Goal: Task Accomplishment & Management: Manage account settings

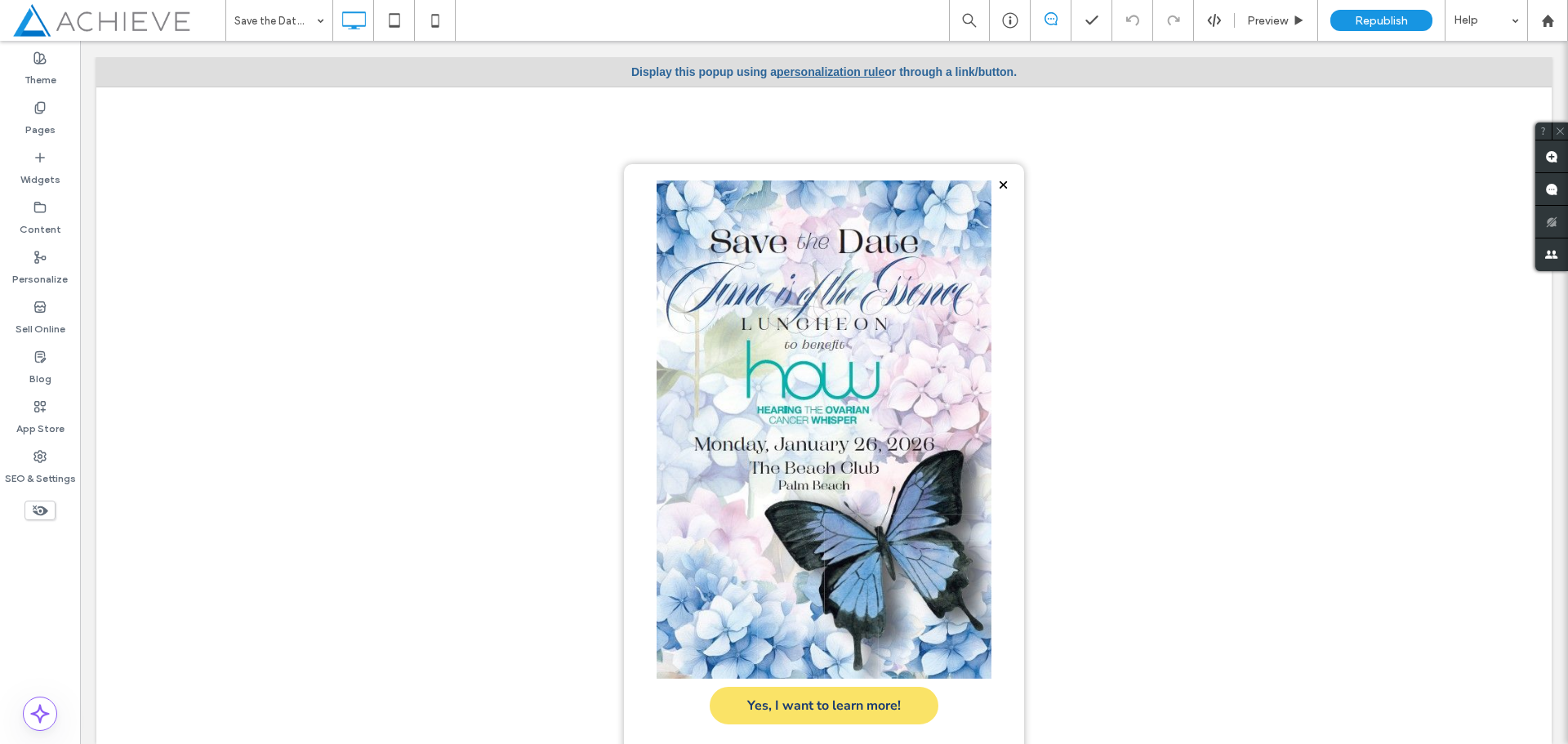
click at [817, 77] on div at bounding box center [824, 80] width 401 height 168
click at [818, 71] on div at bounding box center [824, 80] width 401 height 168
click at [832, 69] on div at bounding box center [824, 80] width 401 height 168
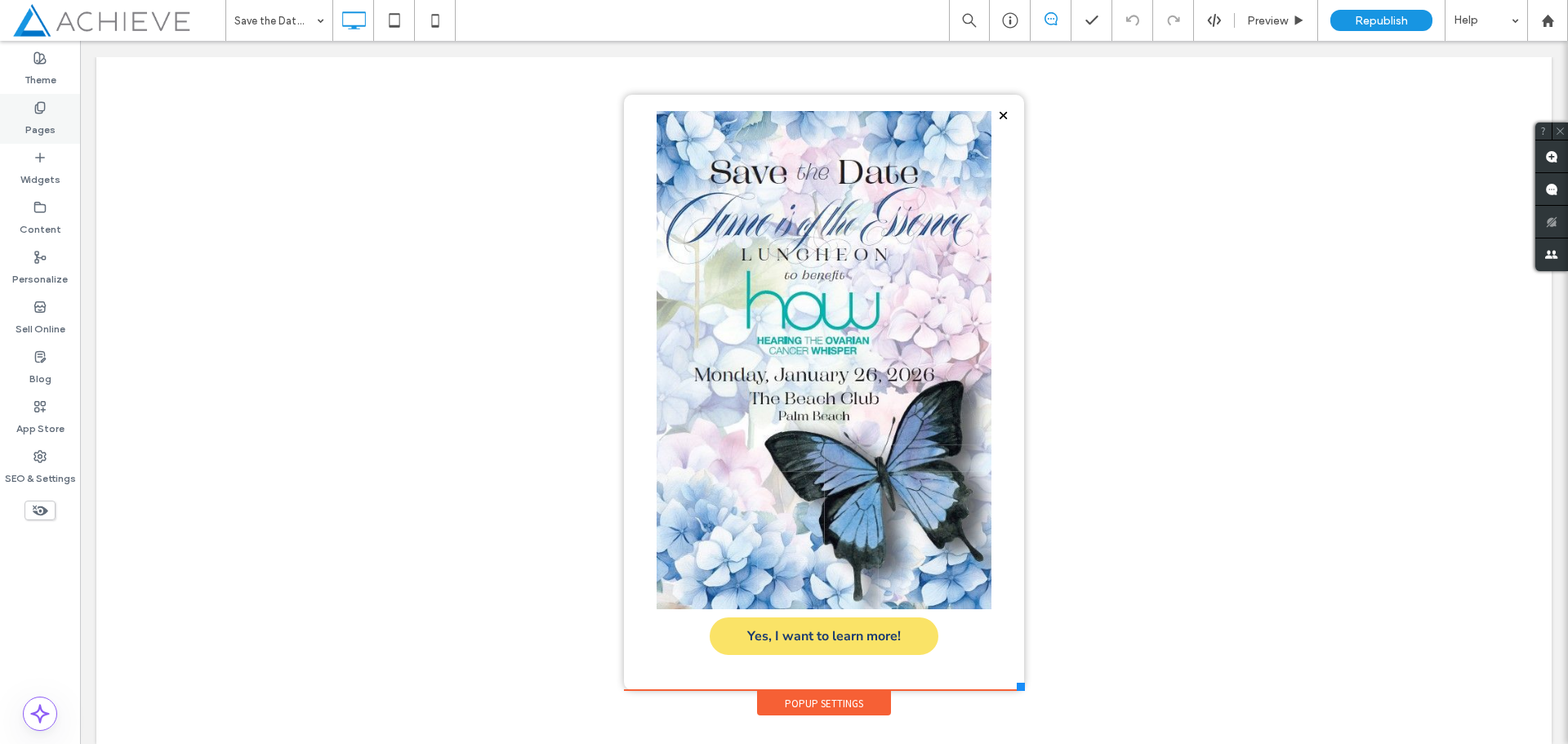
click at [38, 109] on icon at bounding box center [40, 107] width 13 height 13
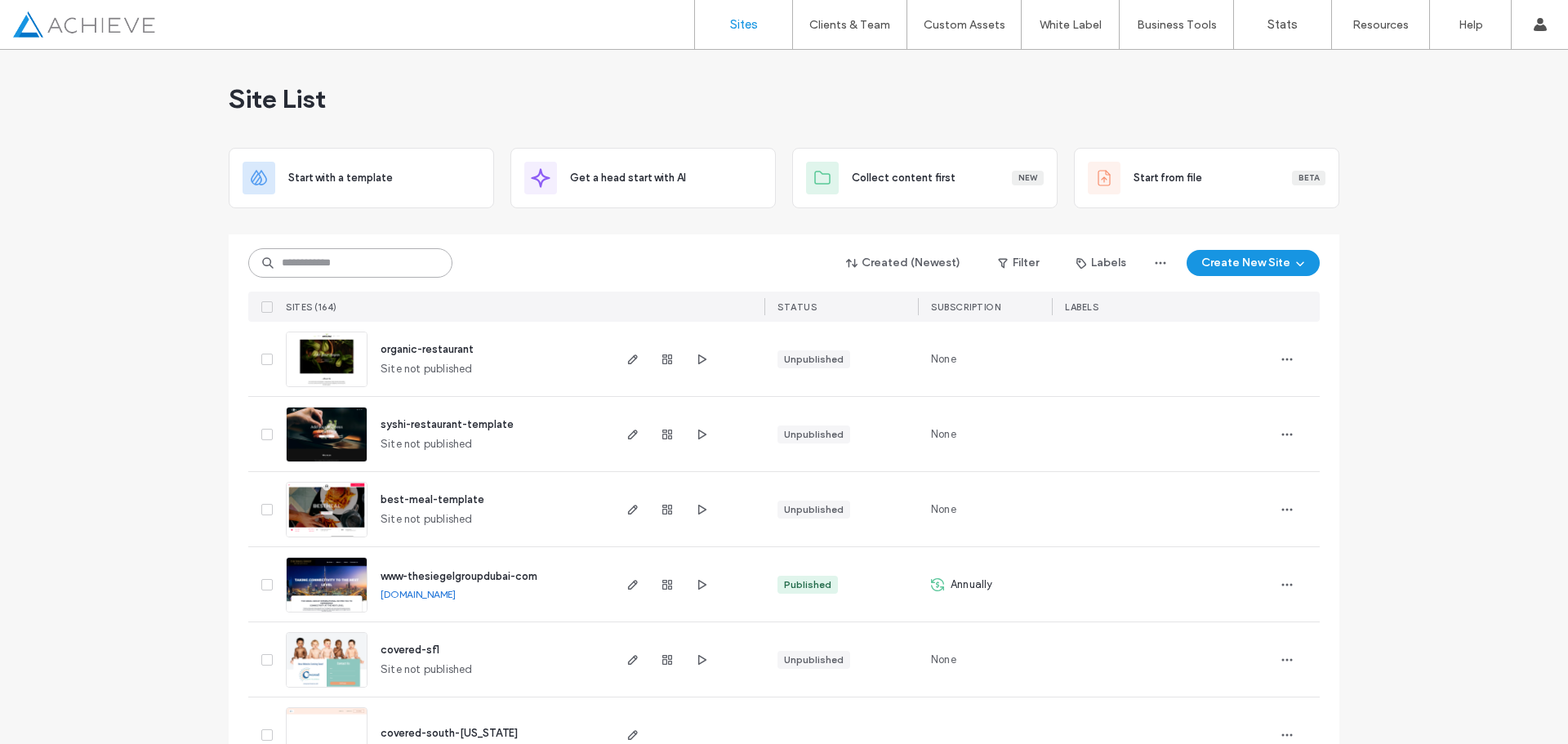
click at [319, 260] on input at bounding box center [350, 263] width 204 height 29
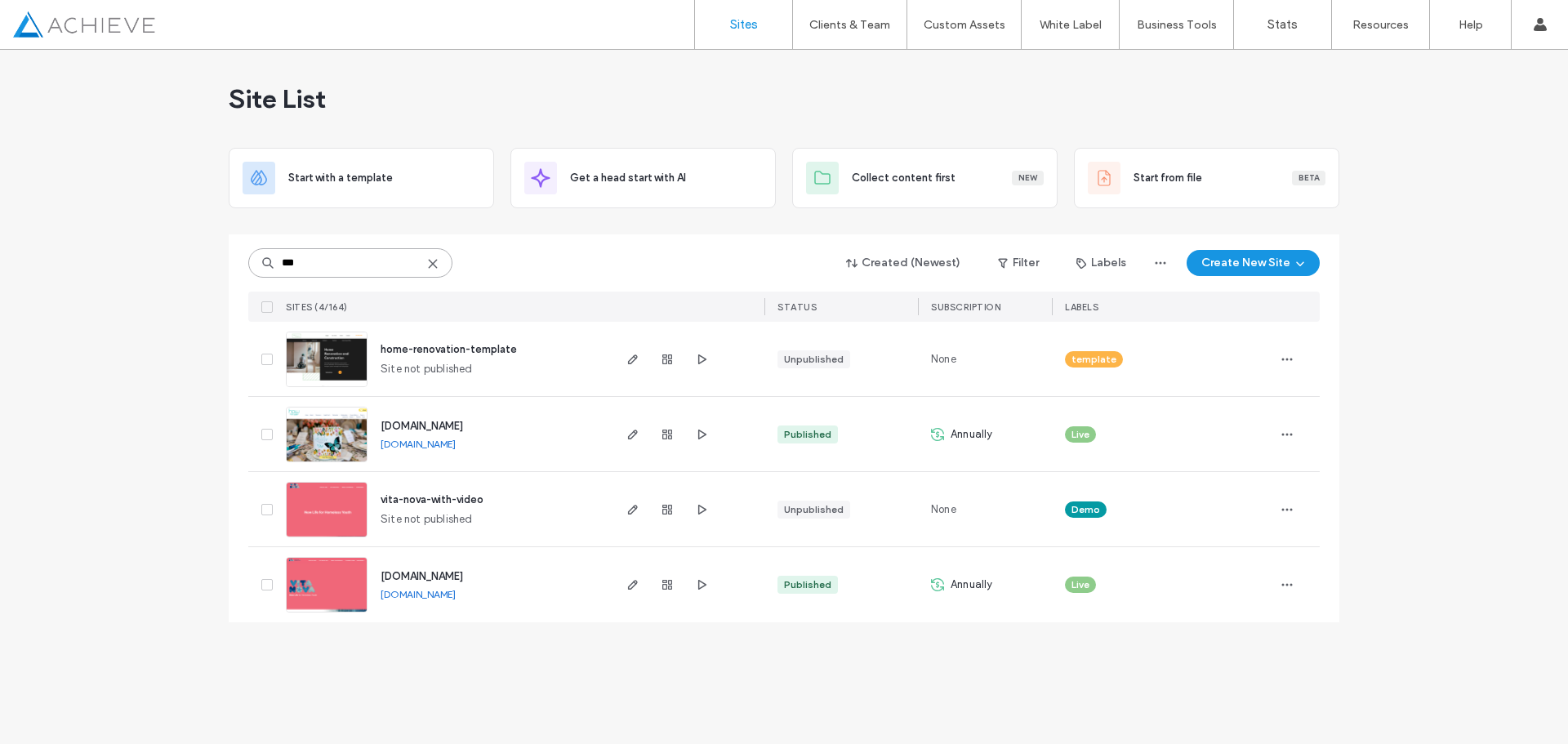
type input "***"
click at [429, 428] on span "www.ovariancancerpbc.org" at bounding box center [421, 426] width 82 height 12
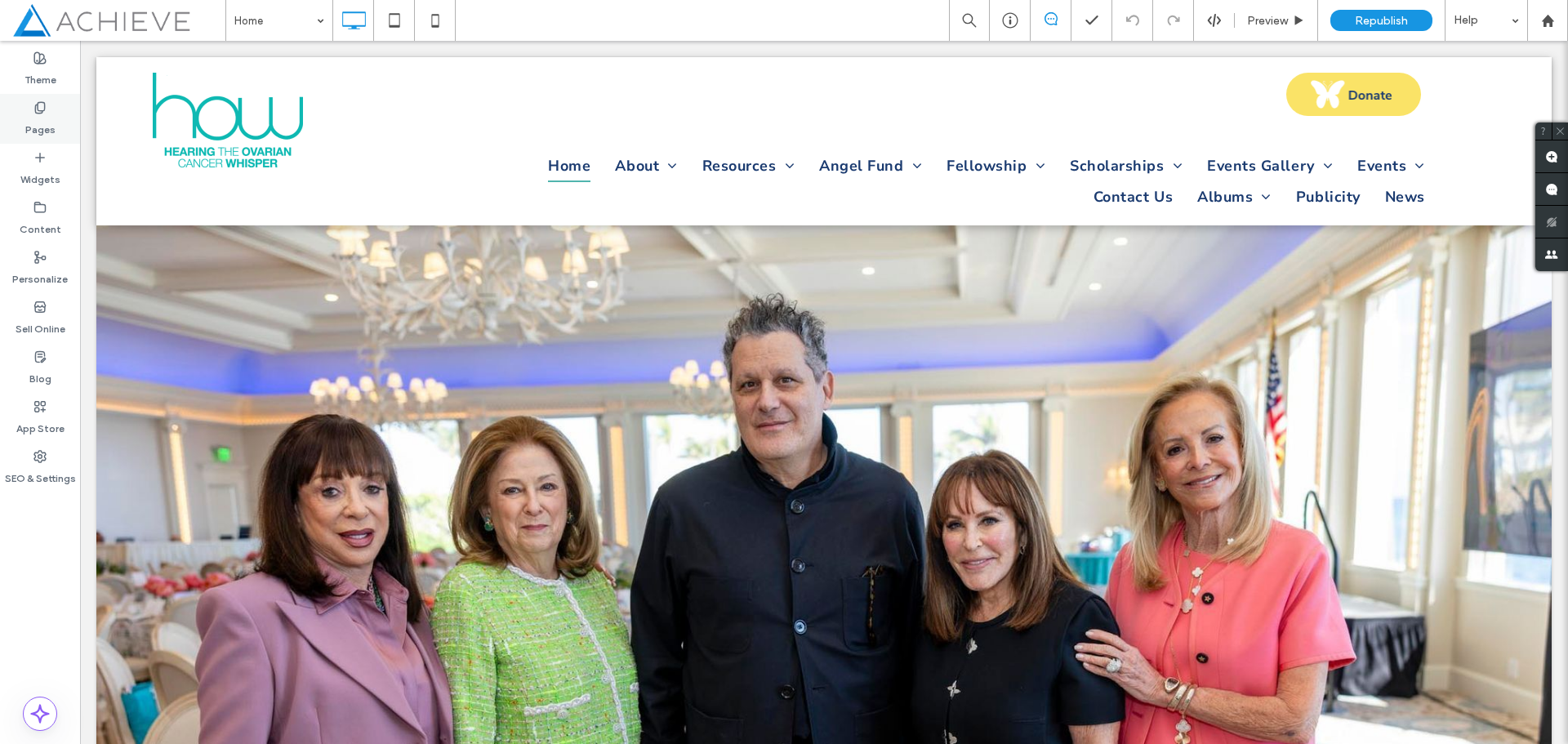
click at [42, 106] on icon at bounding box center [40, 107] width 13 height 13
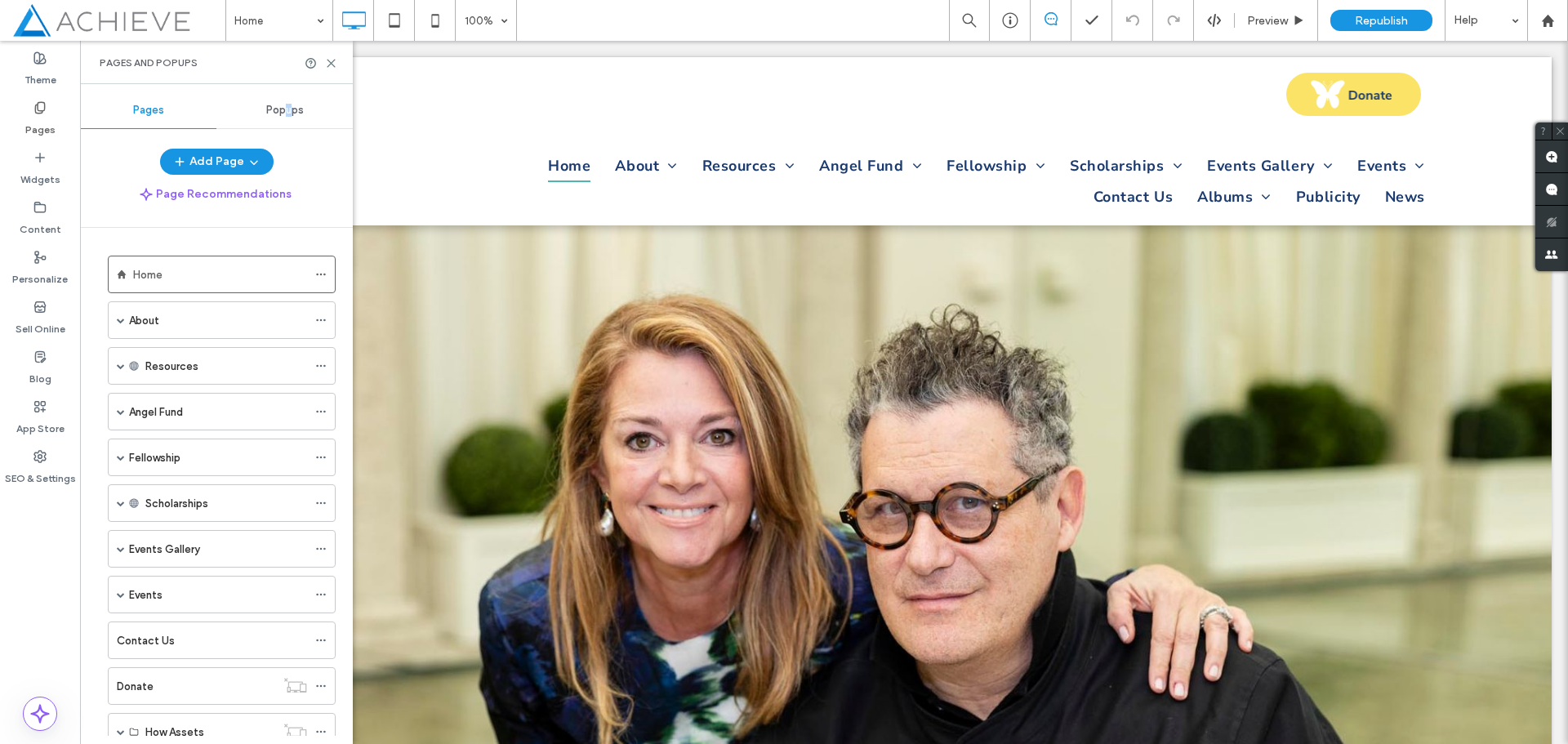
click at [293, 104] on span "Popups" at bounding box center [285, 110] width 37 height 13
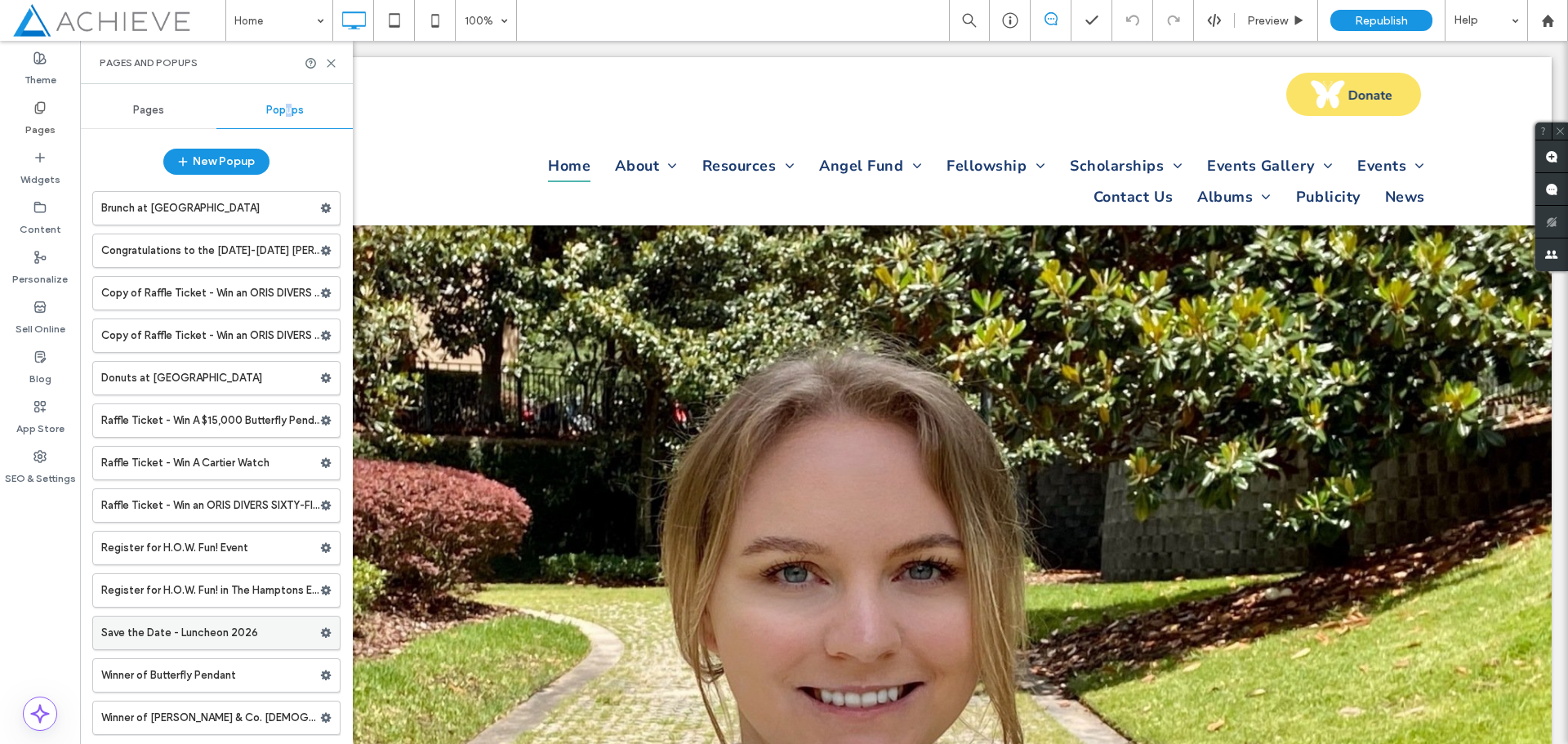
click at [291, 639] on label "Save the Date - Luncheon 2026" at bounding box center [210, 633] width 219 height 33
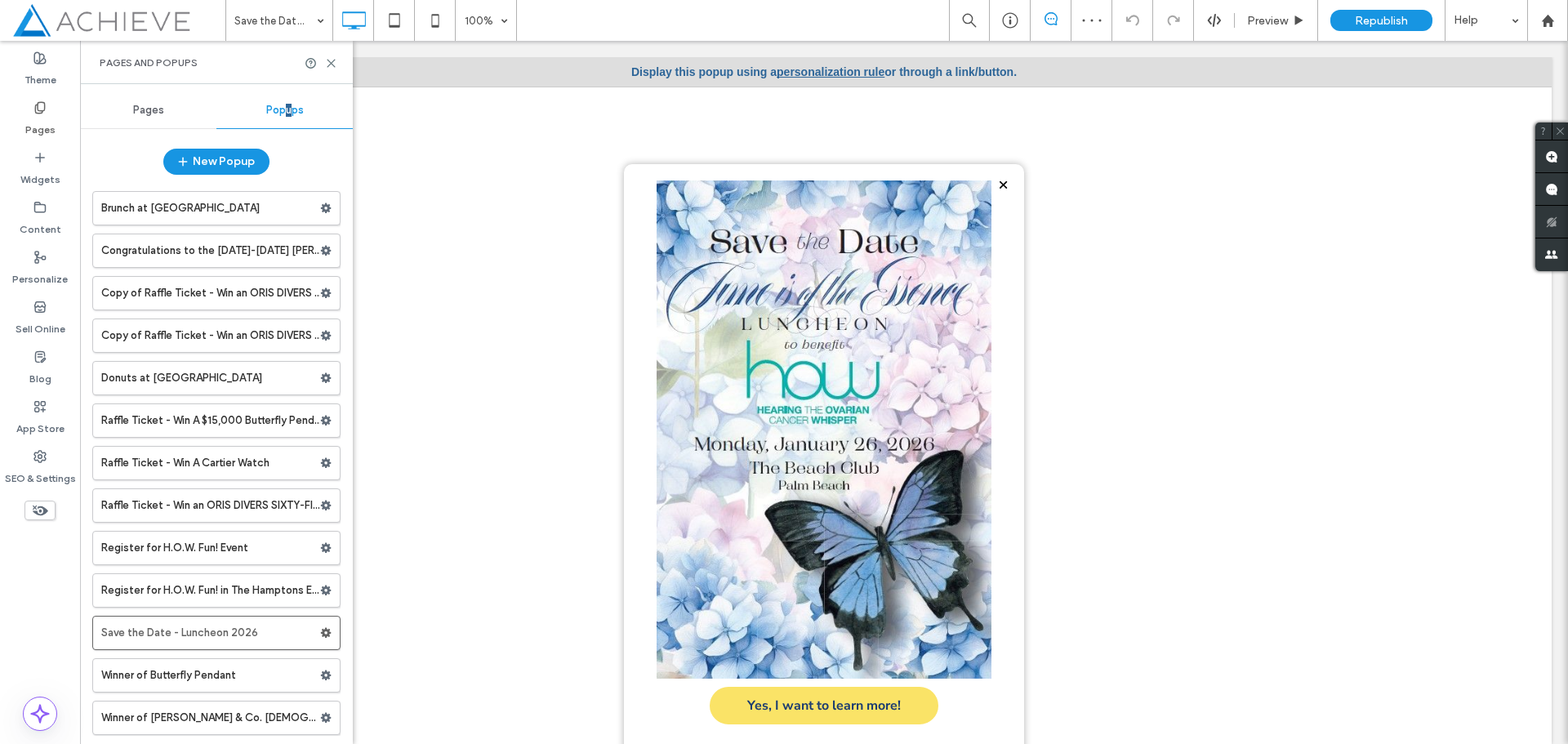
click at [834, 69] on div at bounding box center [824, 80] width 401 height 168
click at [794, 67] on div at bounding box center [824, 80] width 401 height 168
click at [1549, 34] on div at bounding box center [1547, 20] width 41 height 41
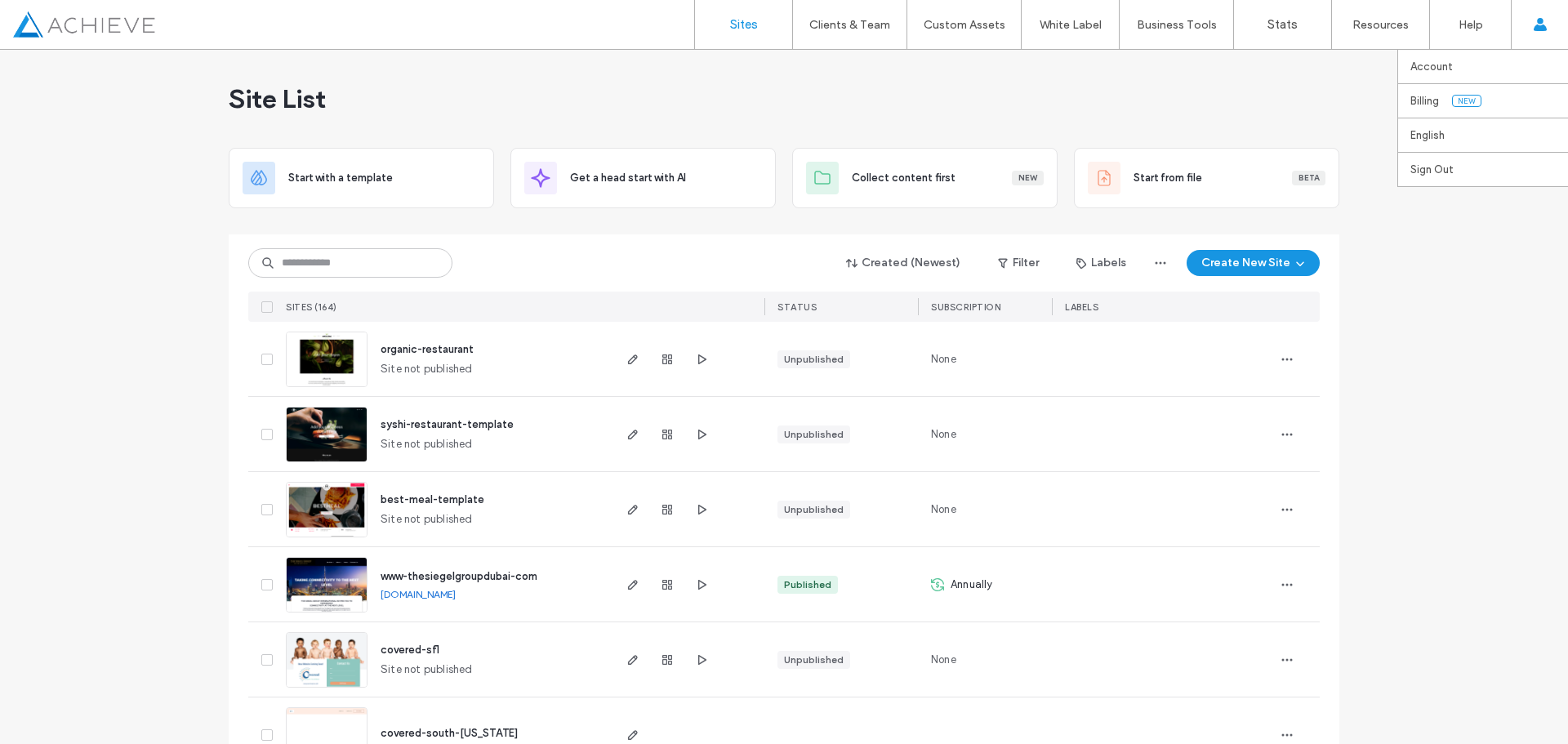
click at [1533, 26] on div "Account Billing New English Español (España) Português Français Deutsch Türkçe …" at bounding box center [1539, 24] width 57 height 49
click at [1442, 70] on label "Account" at bounding box center [1431, 67] width 42 height 12
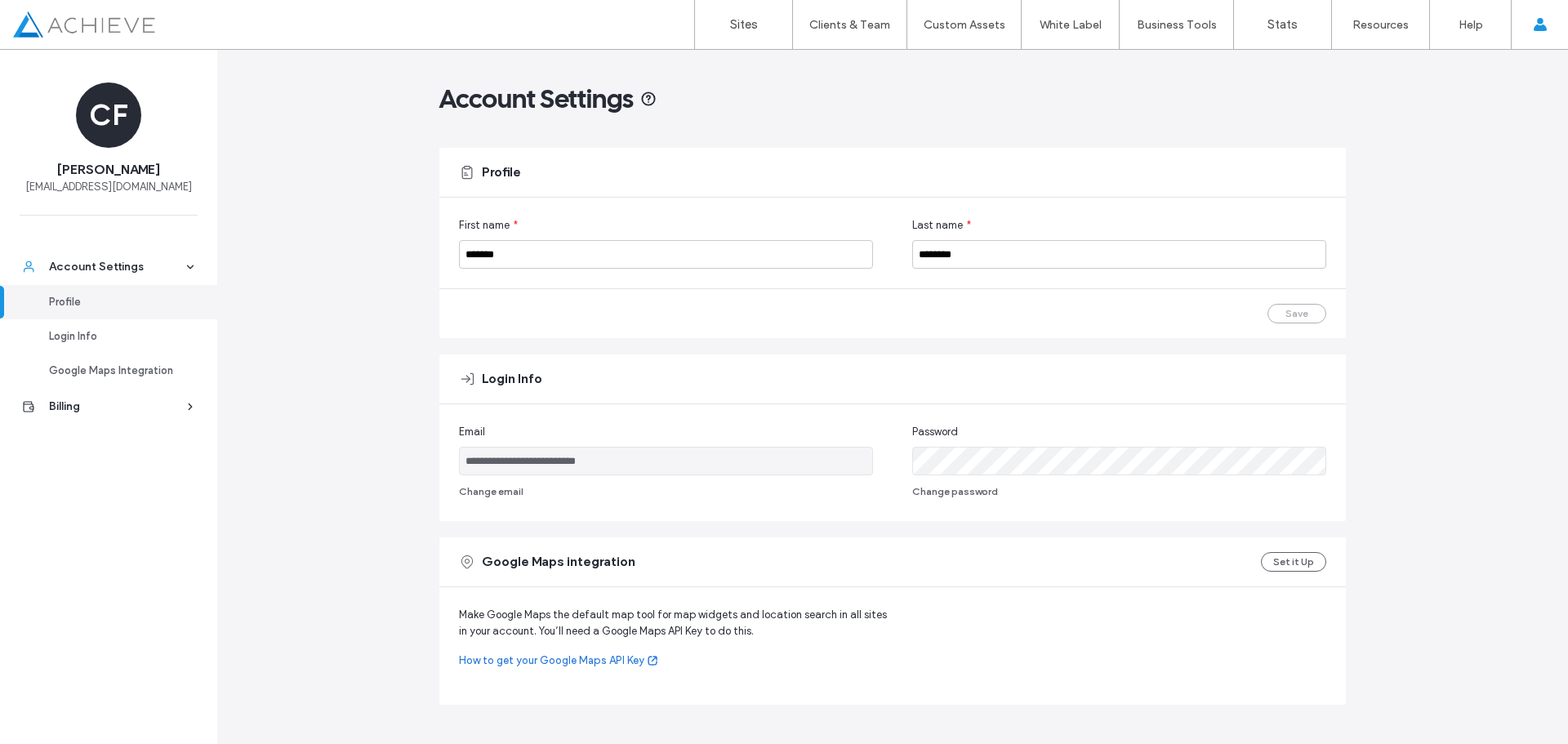
click at [872, 464] on div "**********" at bounding box center [892, 463] width 867 height 78
click at [1013, 414] on div "**********" at bounding box center [893, 462] width 907 height 117
click at [741, 24] on label "Sites" at bounding box center [744, 24] width 28 height 15
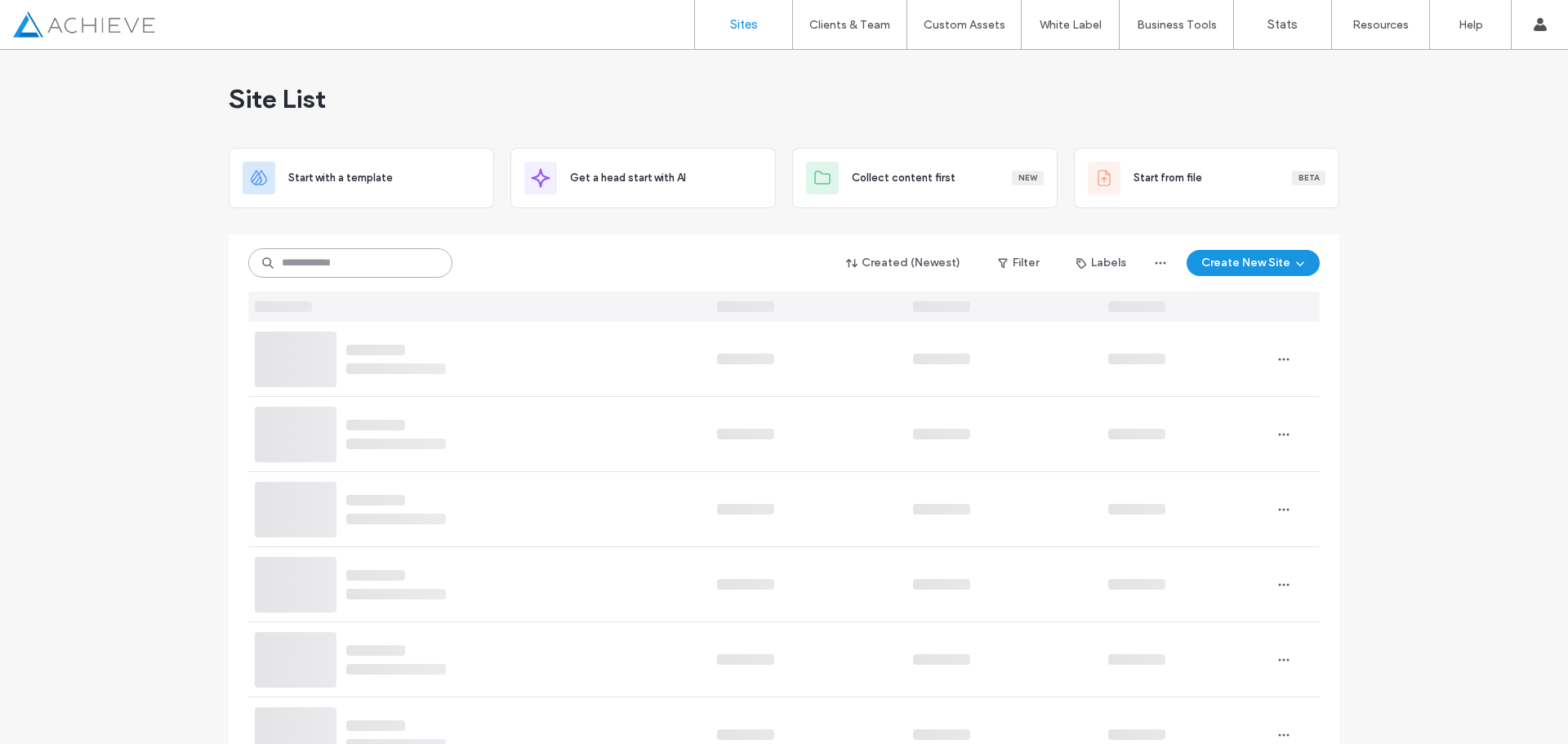
click at [310, 256] on input at bounding box center [350, 263] width 204 height 29
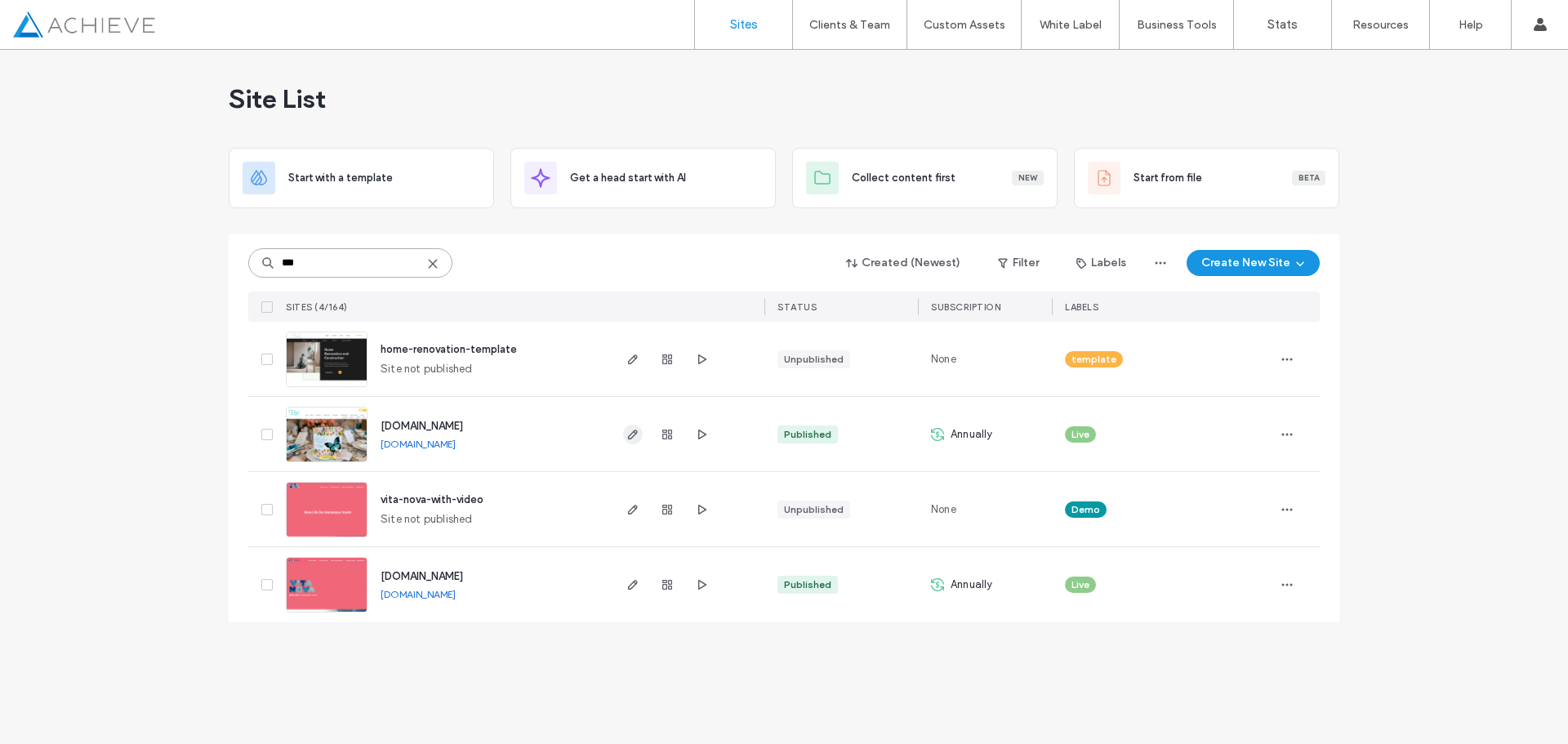
type input "***"
click at [641, 434] on span "button" at bounding box center [633, 434] width 20 height 20
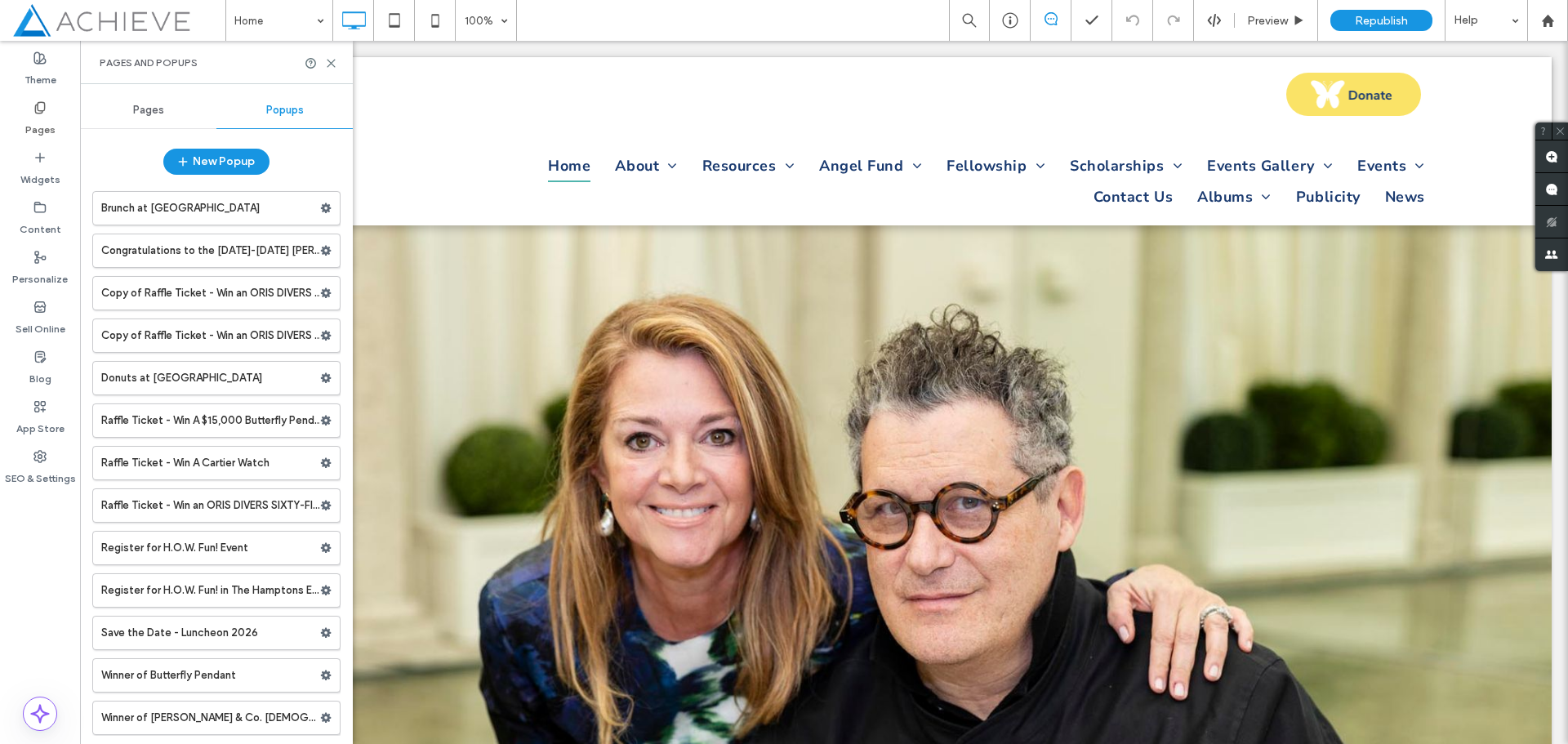
click at [287, 113] on span "Popups" at bounding box center [285, 110] width 37 height 13
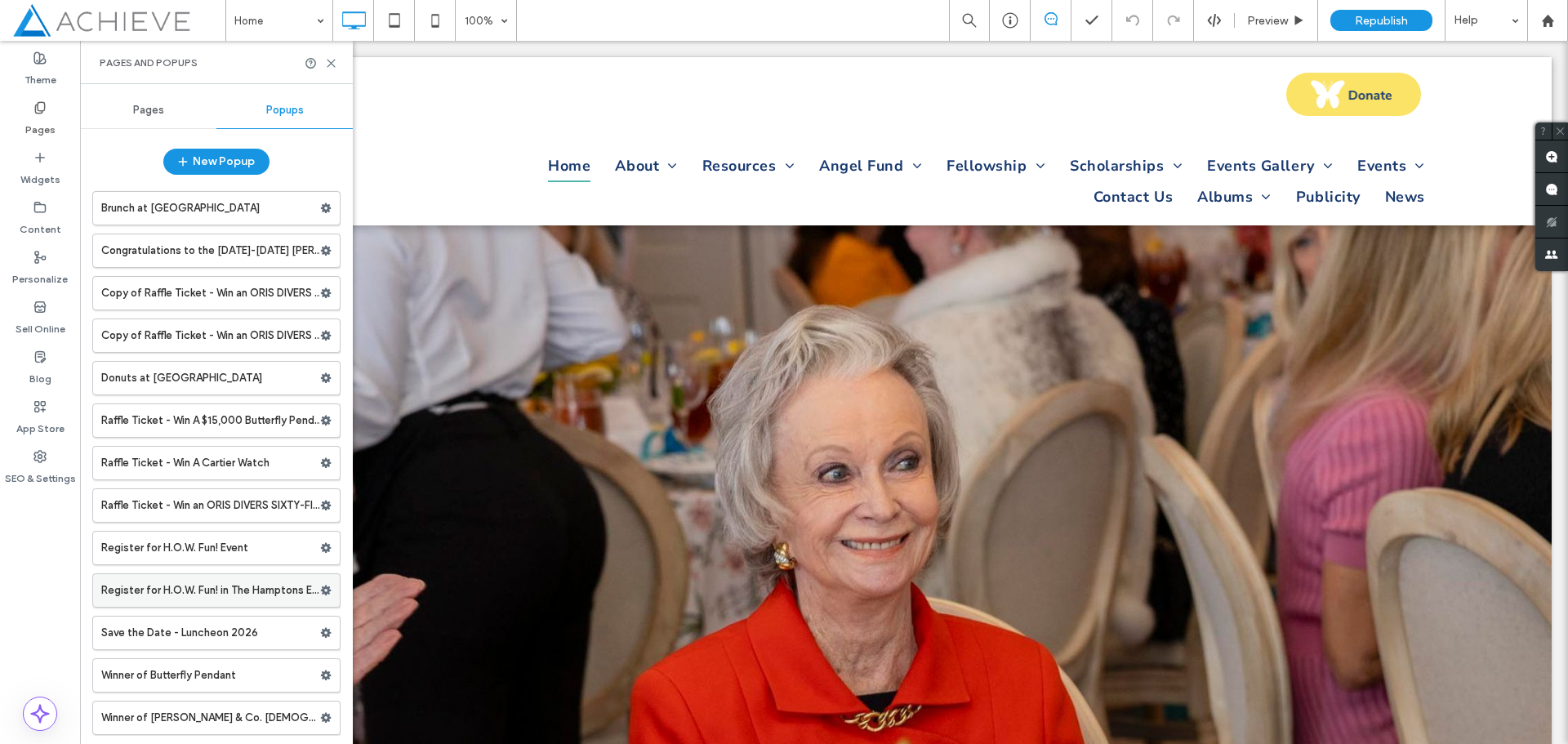
scroll to position [1, 0]
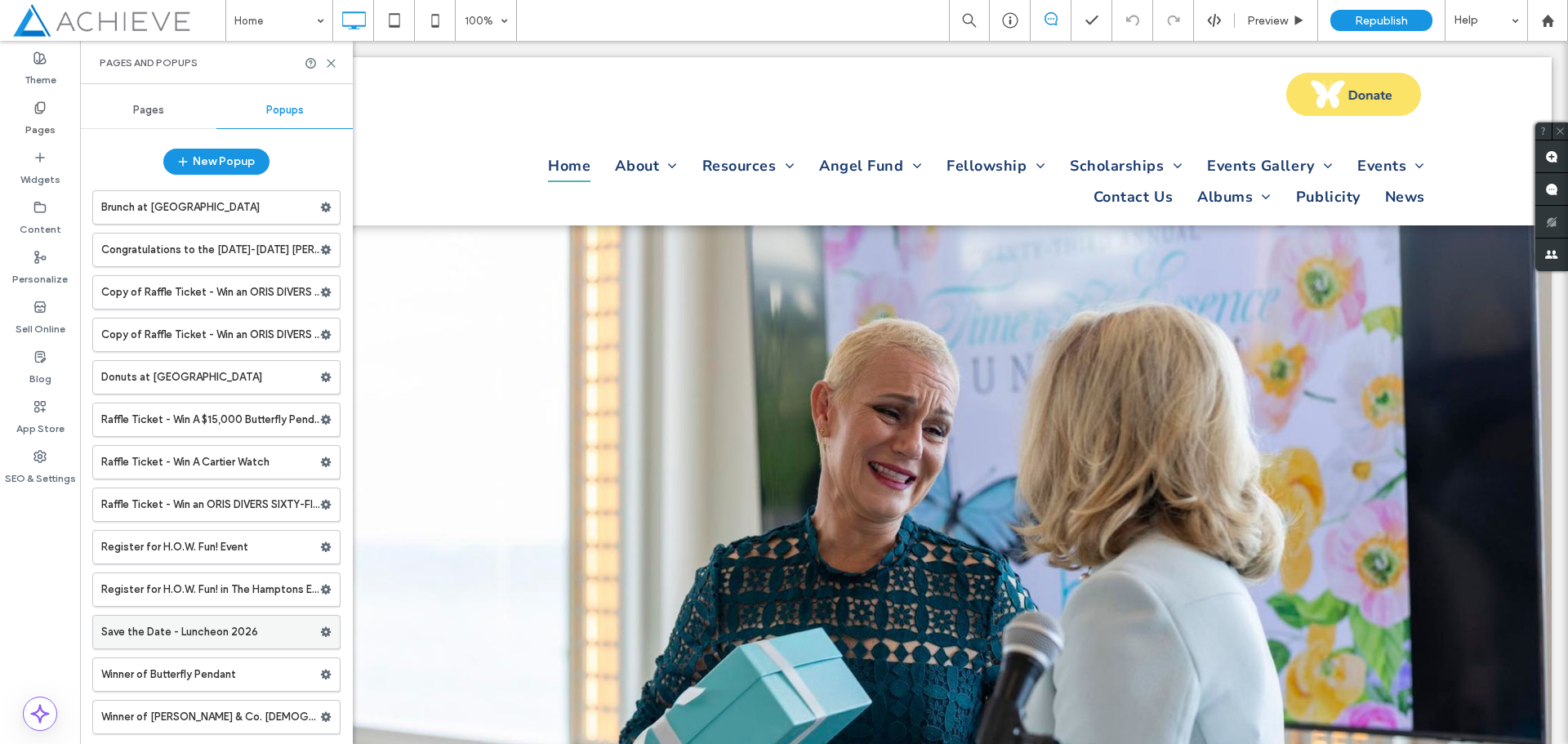
click at [320, 632] on icon at bounding box center [325, 632] width 11 height 11
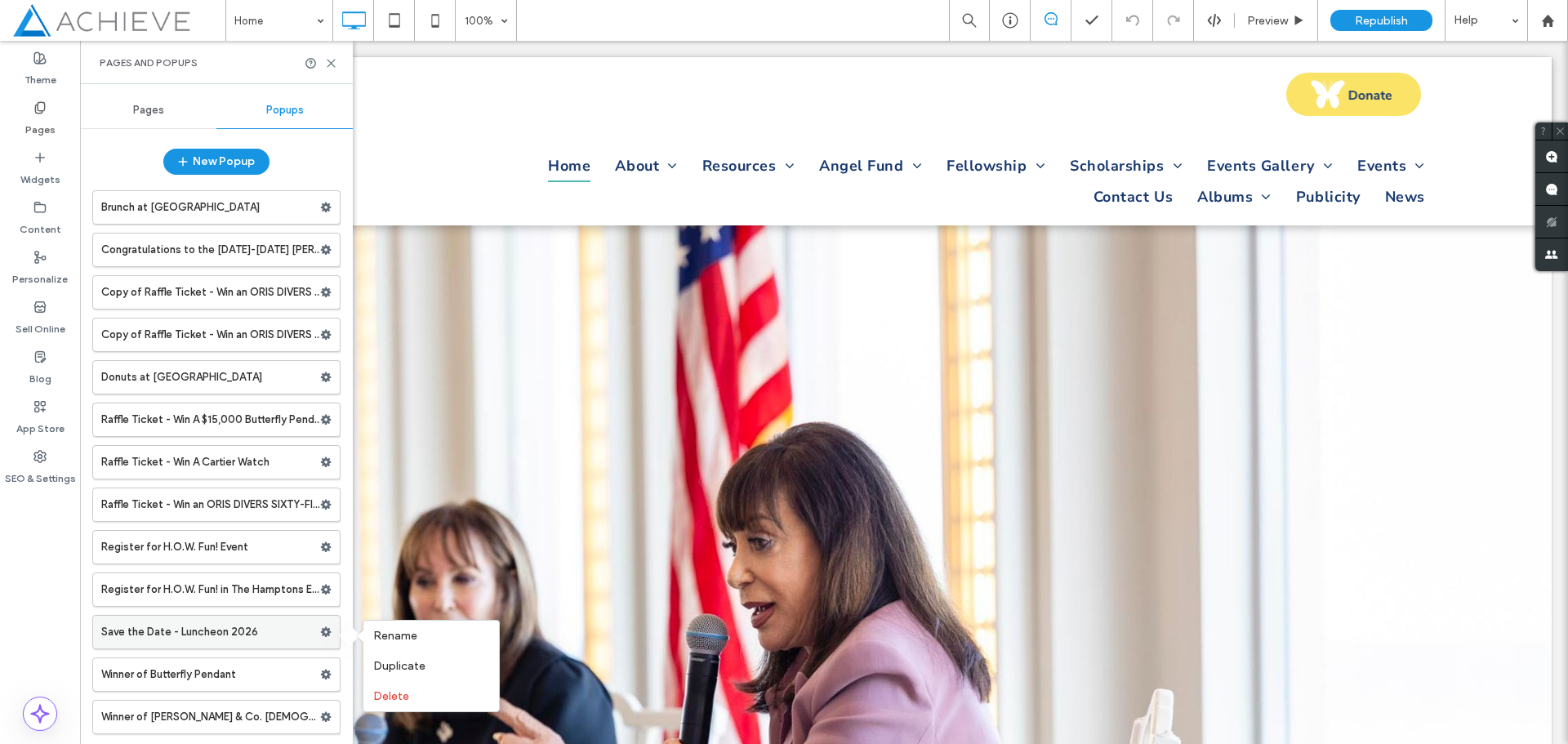
click at [228, 632] on label "Save the Date - Luncheon 2026" at bounding box center [210, 632] width 219 height 33
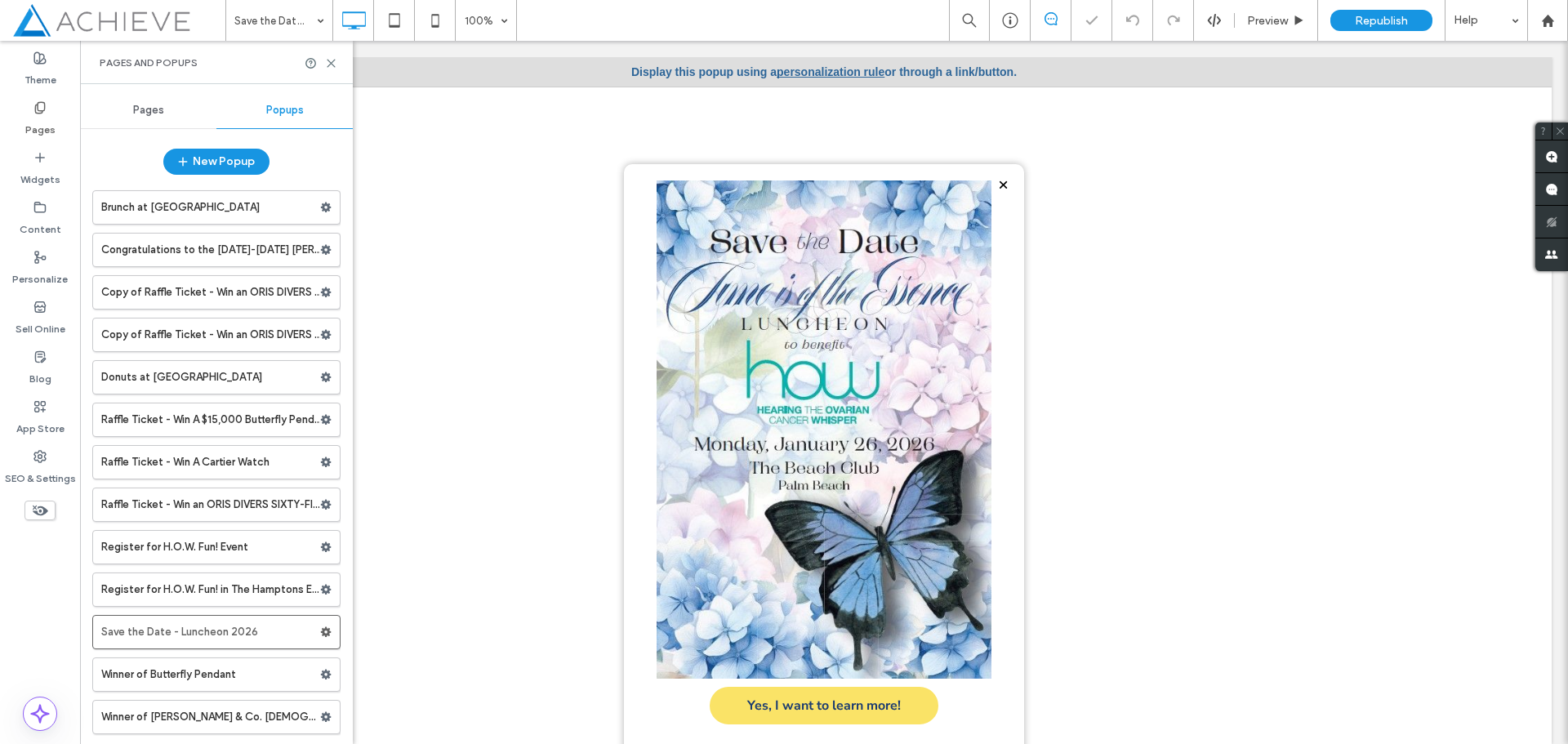
click at [826, 67] on div at bounding box center [824, 80] width 401 height 168
click at [806, 73] on div at bounding box center [824, 80] width 401 height 168
click at [805, 71] on div at bounding box center [824, 80] width 401 height 168
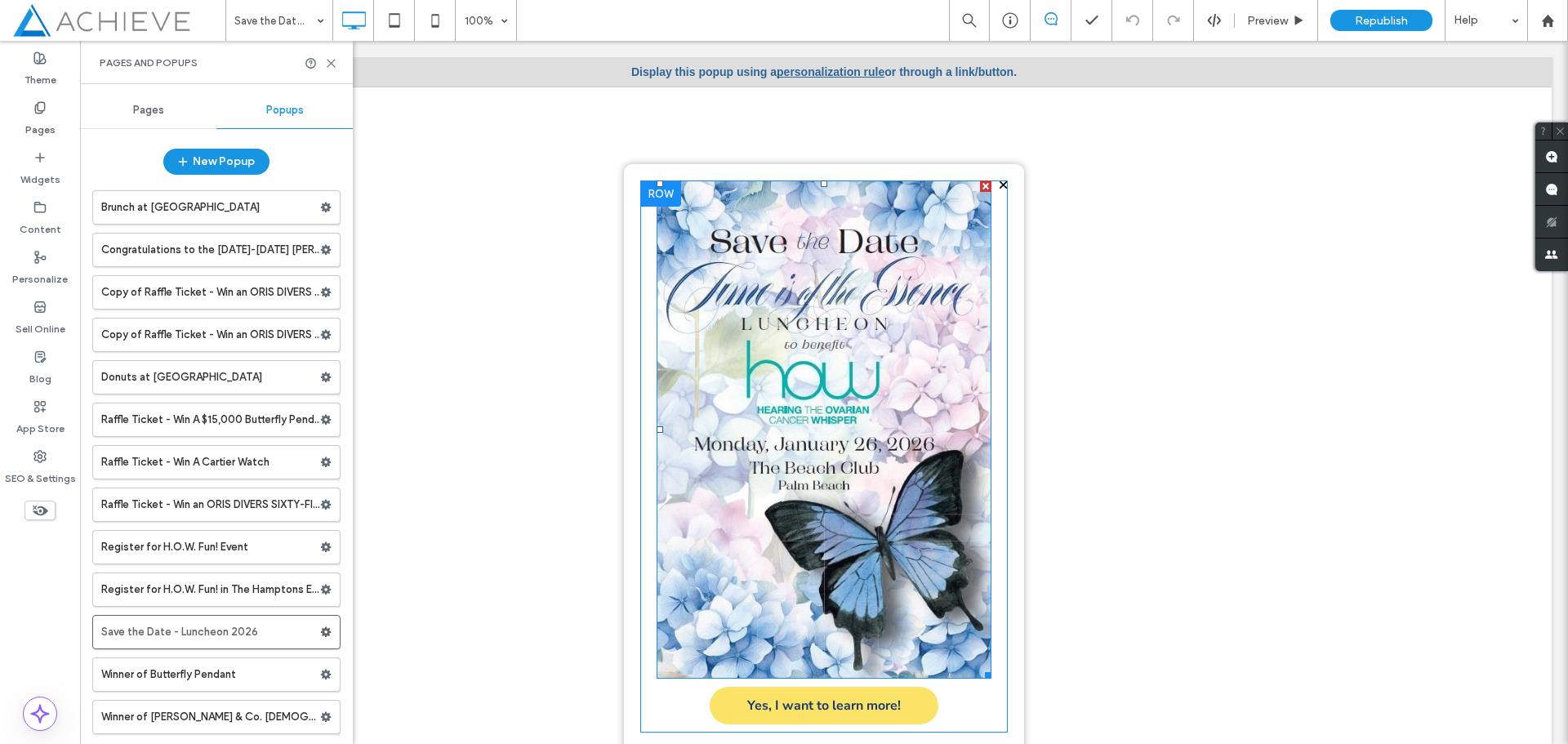
drag, startPoint x: 676, startPoint y: 277, endPoint x: 693, endPoint y: 273, distance: 17.5
click at [676, 277] on img at bounding box center [824, 430] width 335 height 498
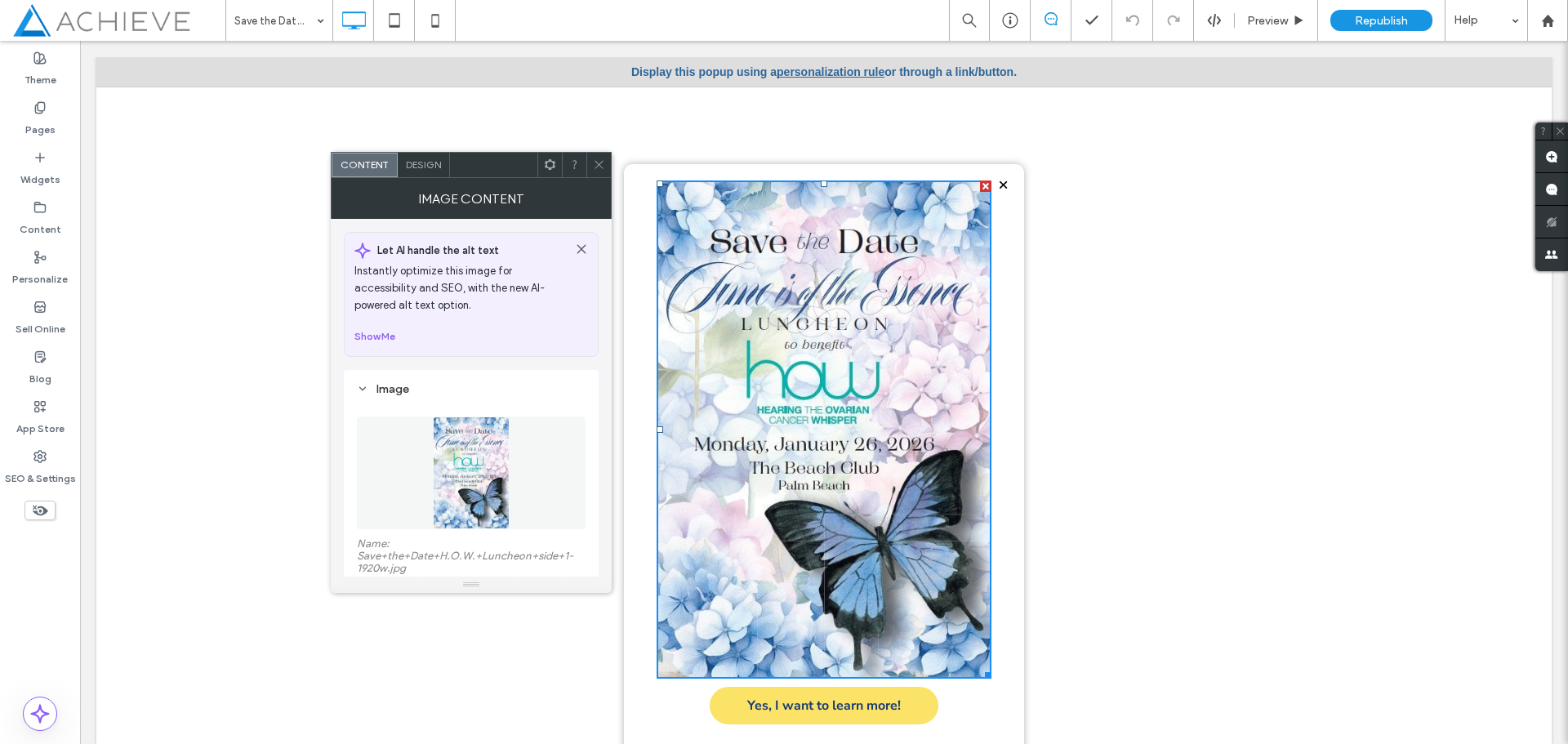
click at [597, 158] on icon at bounding box center [599, 164] width 12 height 12
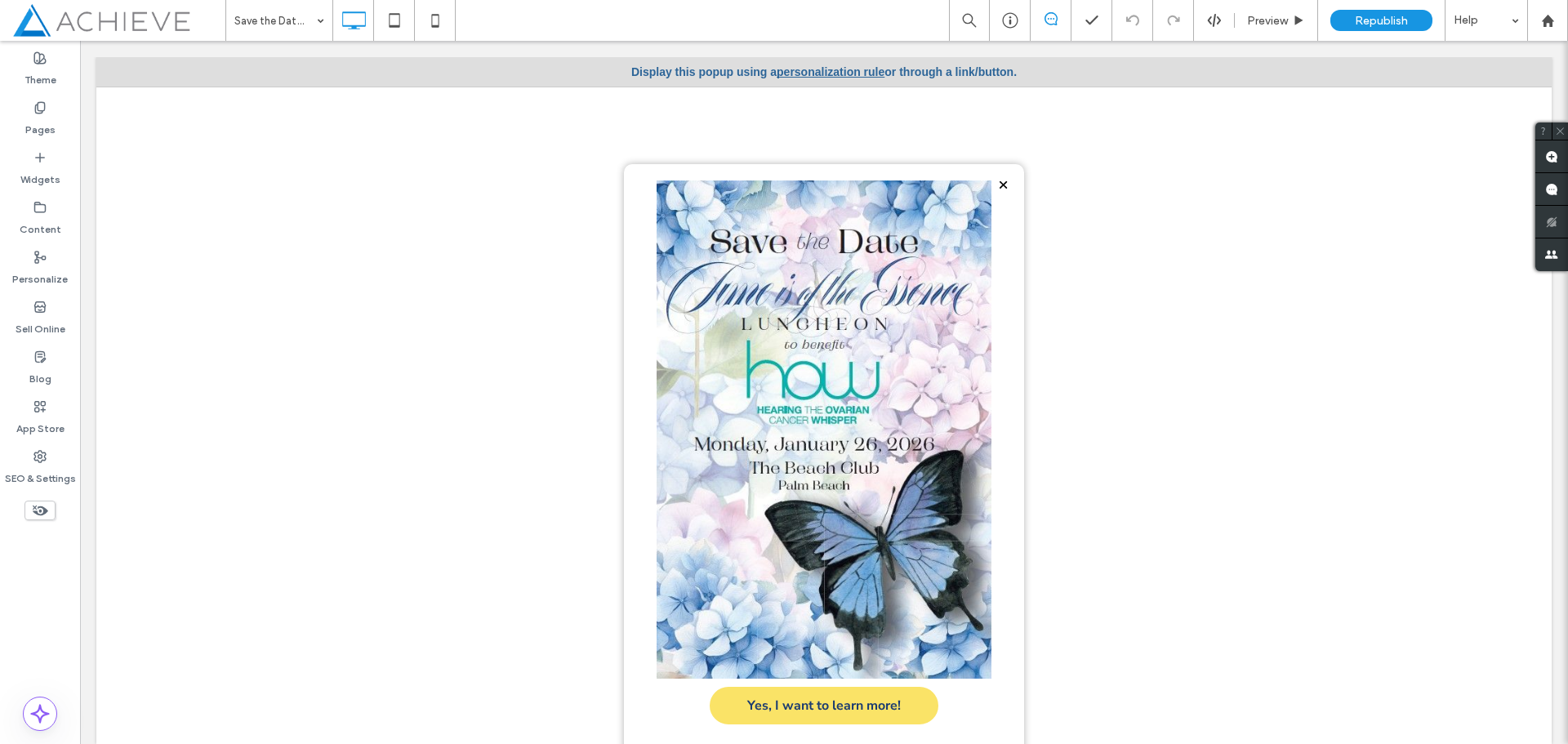
click at [806, 71] on div at bounding box center [824, 80] width 401 height 168
click at [823, 72] on div at bounding box center [824, 80] width 401 height 168
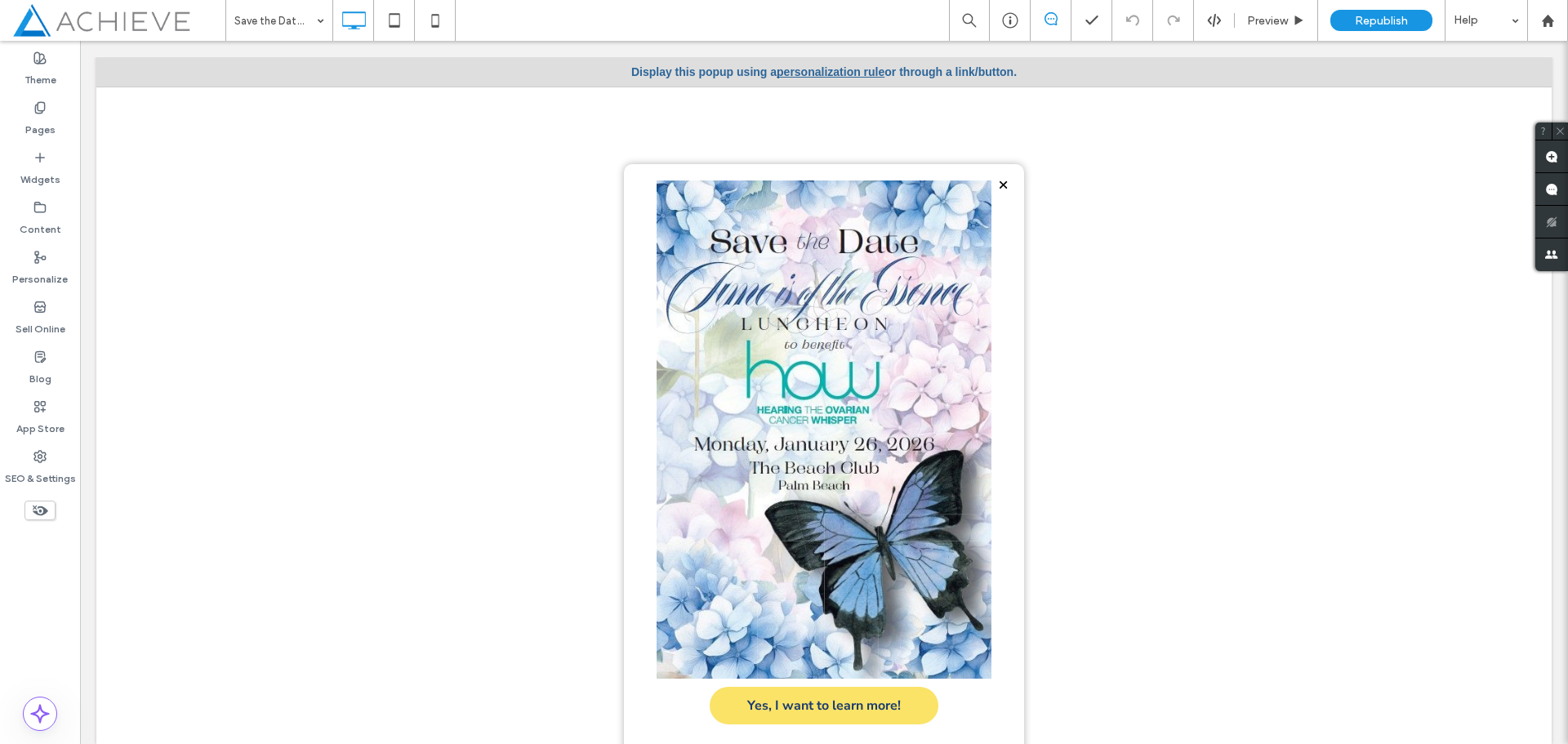
click at [859, 71] on div at bounding box center [824, 80] width 401 height 168
click at [804, 65] on div at bounding box center [824, 80] width 401 height 168
click at [840, 75] on div at bounding box center [824, 80] width 401 height 168
click at [820, 74] on div at bounding box center [824, 80] width 401 height 168
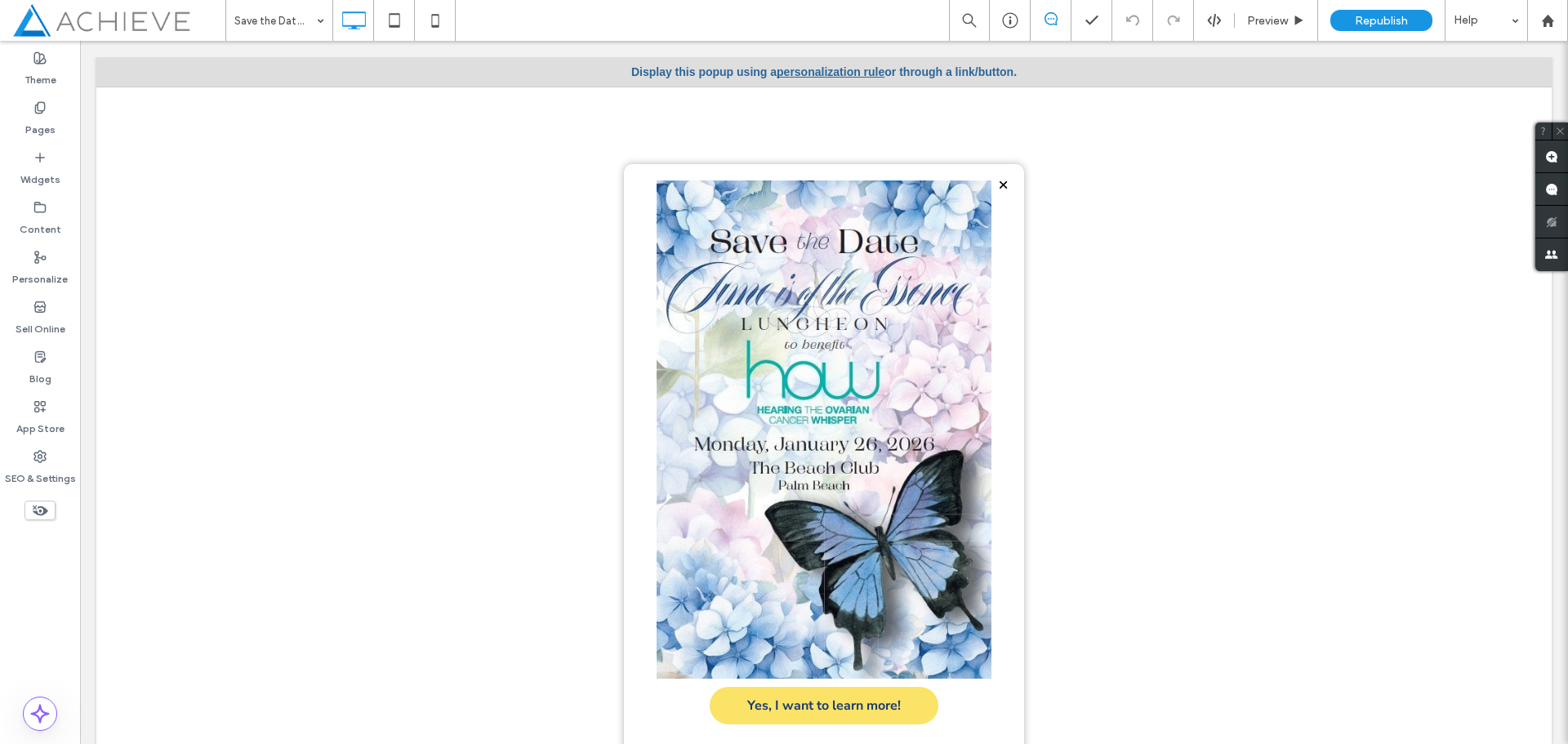
click at [820, 74] on div at bounding box center [824, 80] width 401 height 168
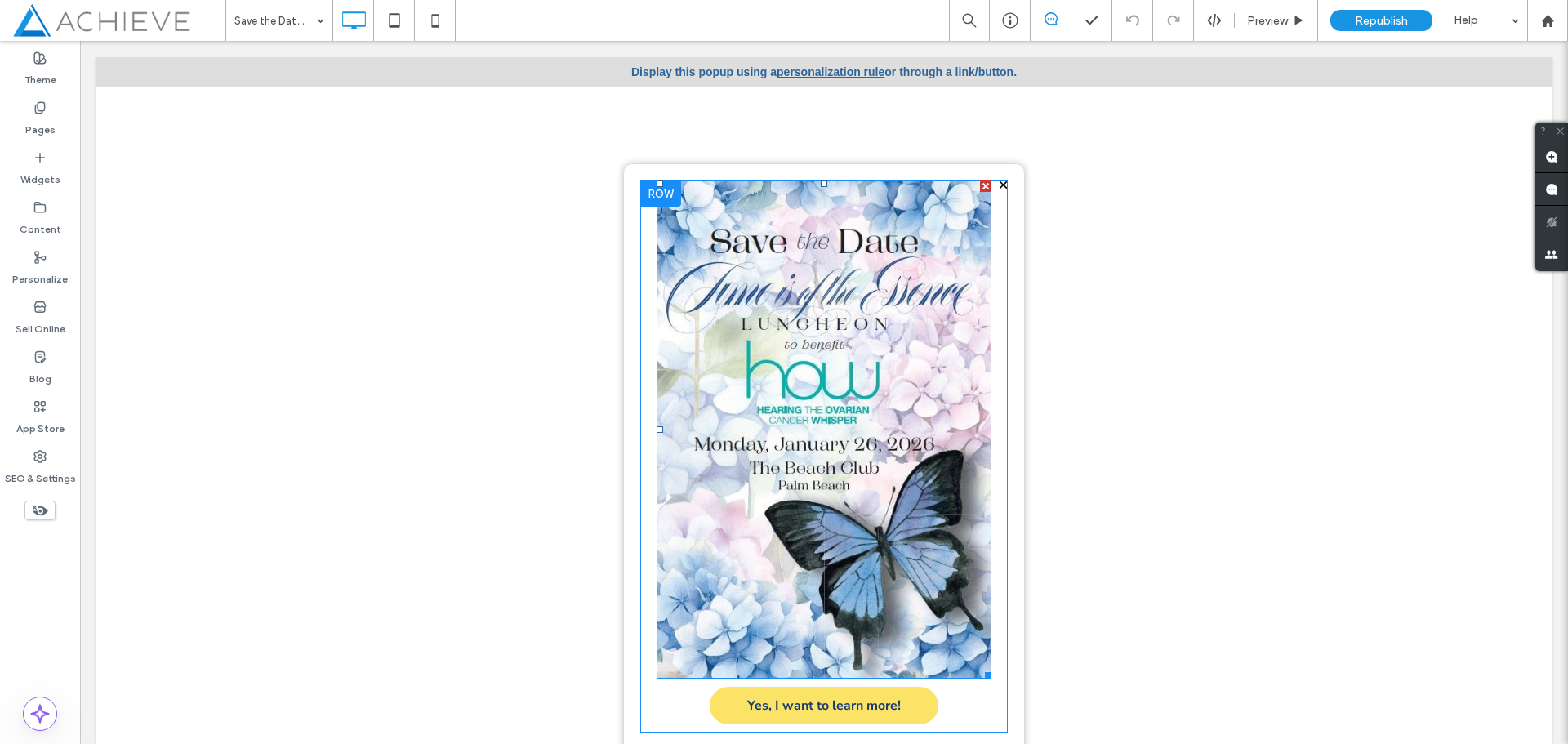
click at [818, 321] on img at bounding box center [824, 430] width 335 height 498
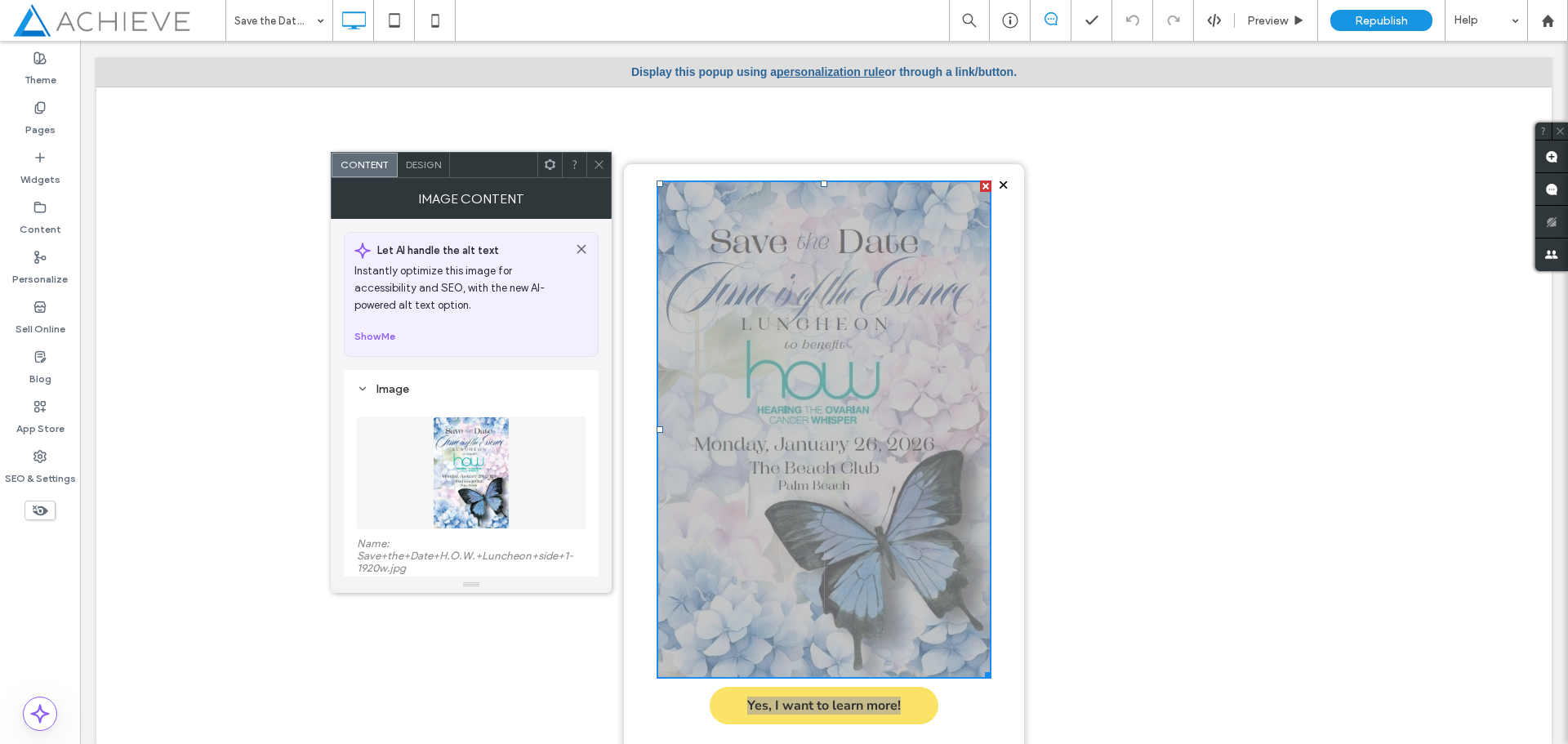
click at [604, 157] on span at bounding box center [599, 165] width 12 height 24
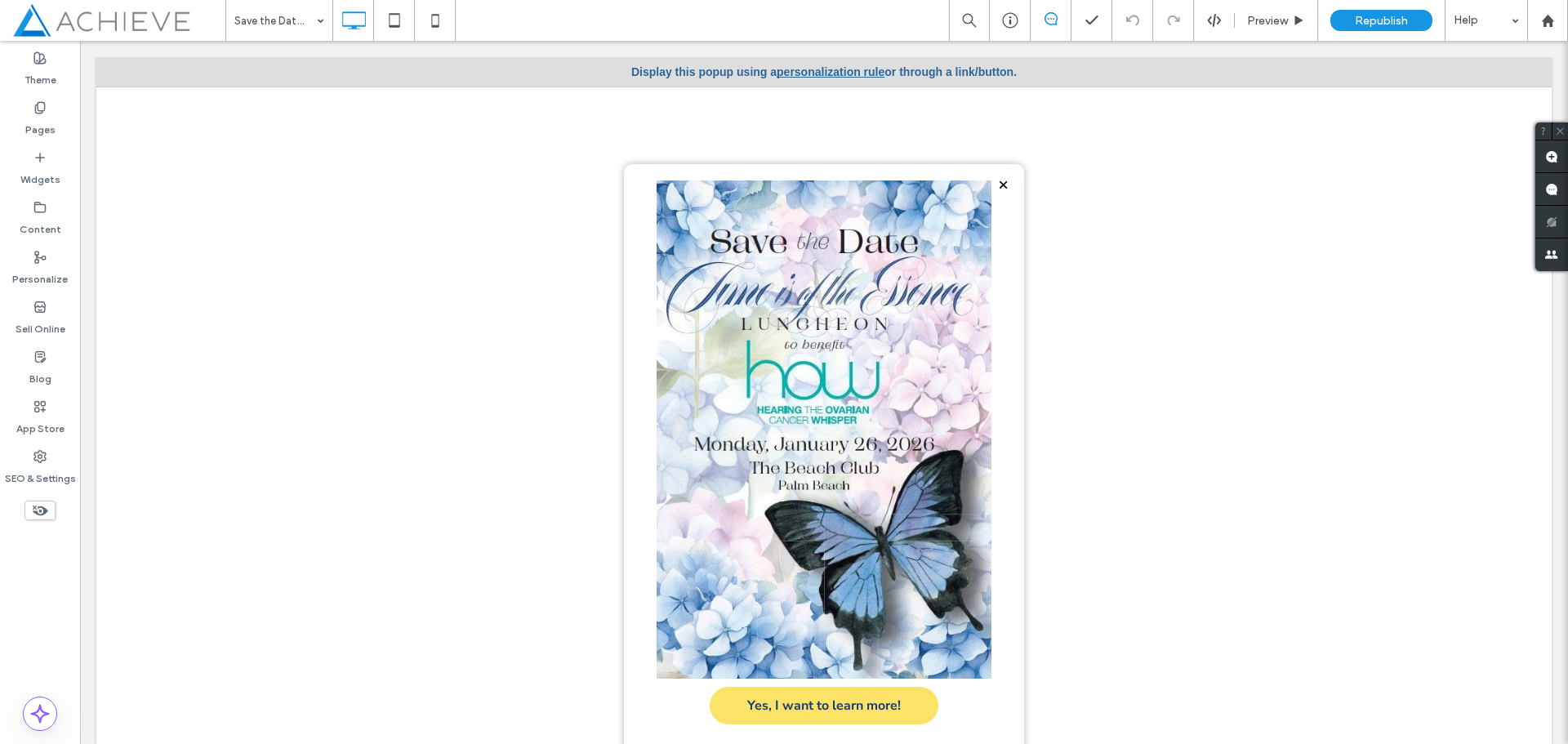
click at [826, 73] on div at bounding box center [824, 80] width 401 height 168
drag, startPoint x: 826, startPoint y: 73, endPoint x: 794, endPoint y: 69, distance: 32.2
click at [826, 73] on div at bounding box center [824, 80] width 401 height 168
drag, startPoint x: 763, startPoint y: 66, endPoint x: 786, endPoint y: 64, distance: 23.1
click at [763, 66] on div at bounding box center [824, 80] width 401 height 168
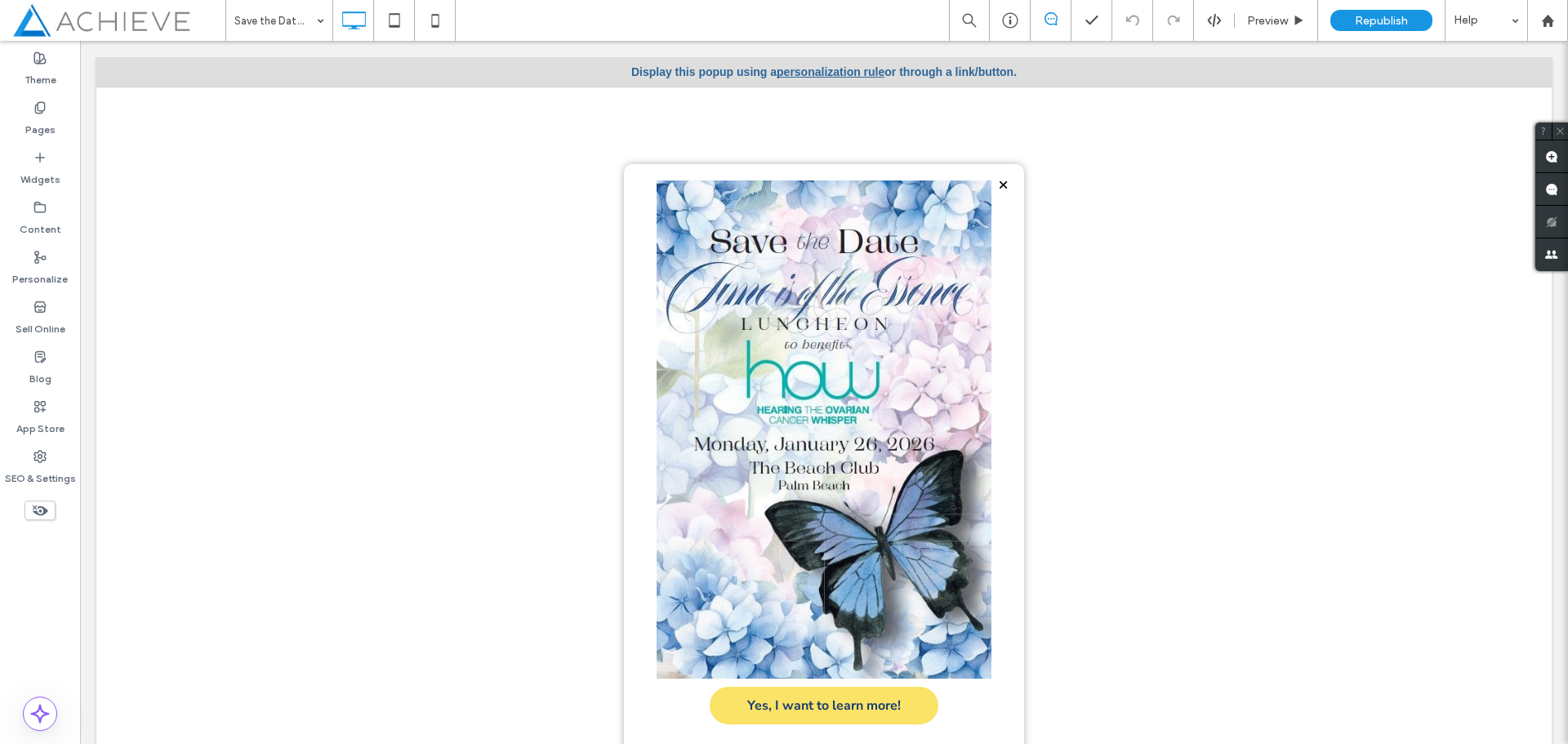
click at [833, 66] on div at bounding box center [824, 80] width 401 height 168
click at [845, 70] on div at bounding box center [824, 80] width 401 height 168
click at [23, 112] on div "Pages" at bounding box center [40, 119] width 80 height 50
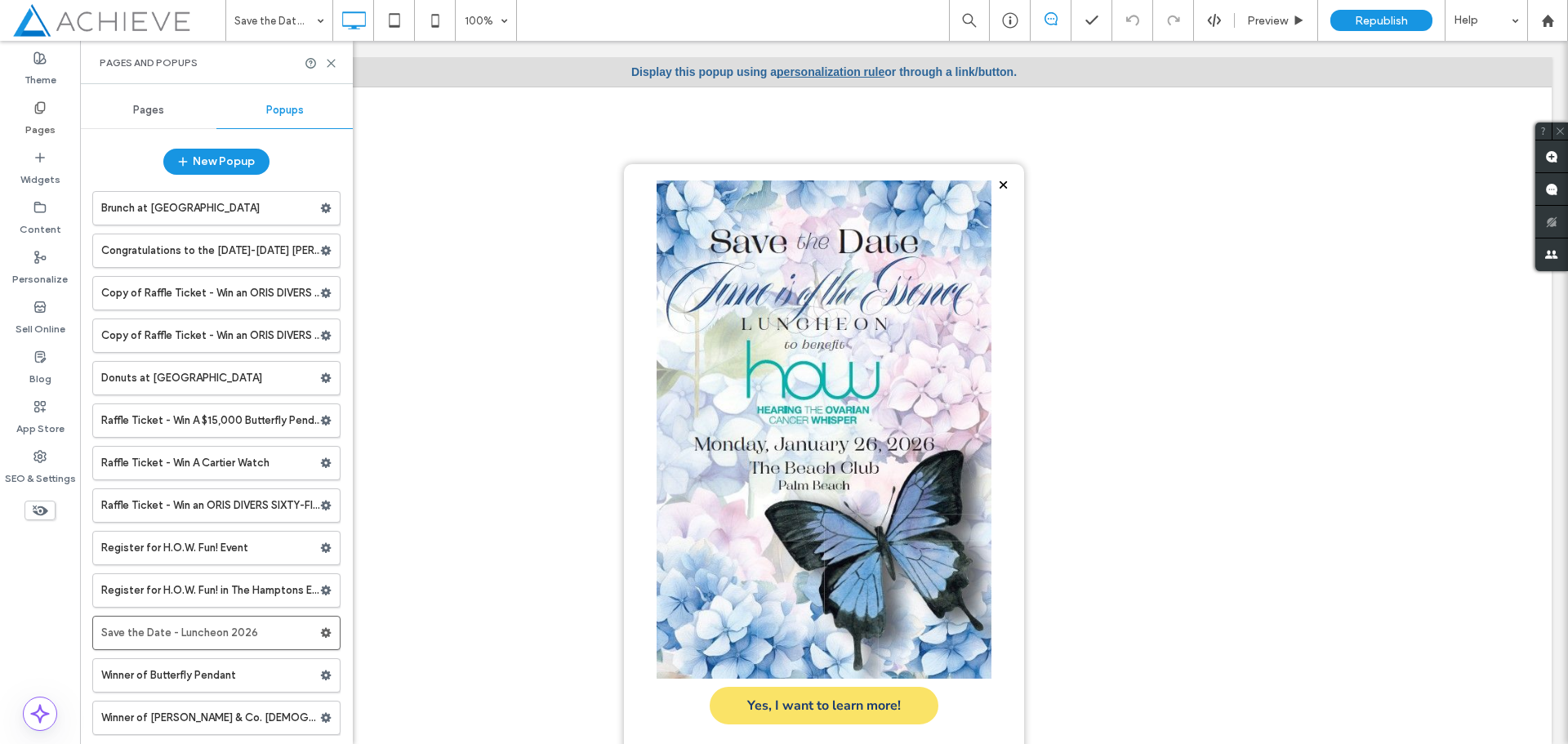
click at [799, 68] on div at bounding box center [824, 80] width 401 height 168
click at [325, 61] on icon at bounding box center [331, 63] width 12 height 12
